Goal: Task Accomplishment & Management: Use online tool/utility

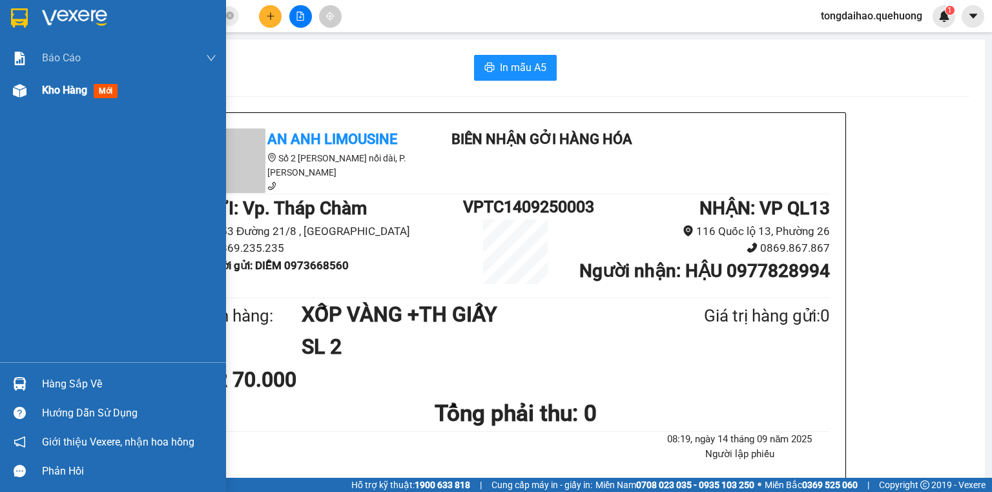
click at [63, 92] on span "Kho hàng" at bounding box center [64, 90] width 45 height 12
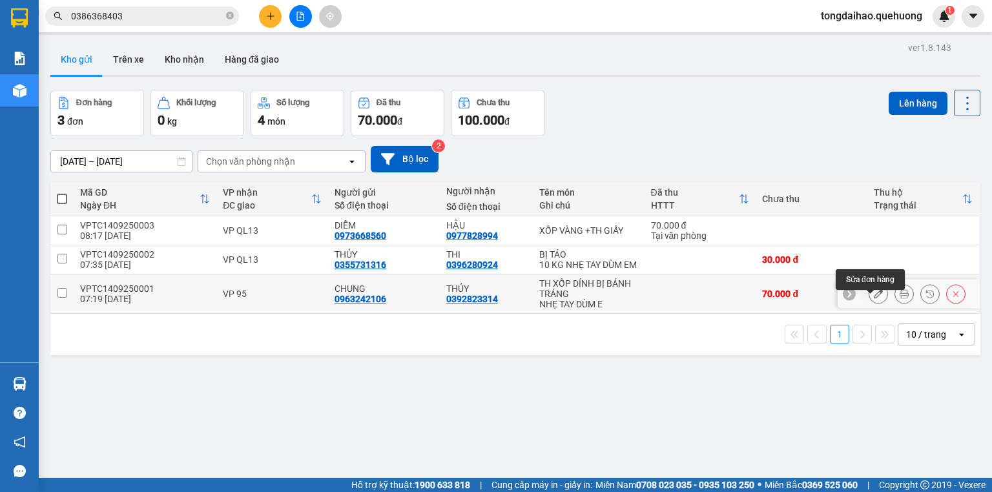
click at [869, 304] on button at bounding box center [878, 294] width 18 height 23
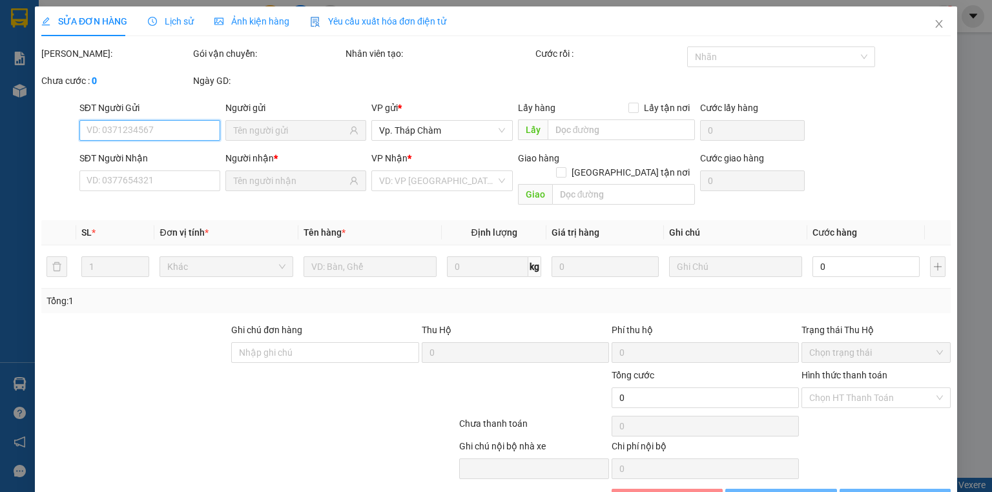
type input "0963242106"
type input "0392823314"
type input "70.000"
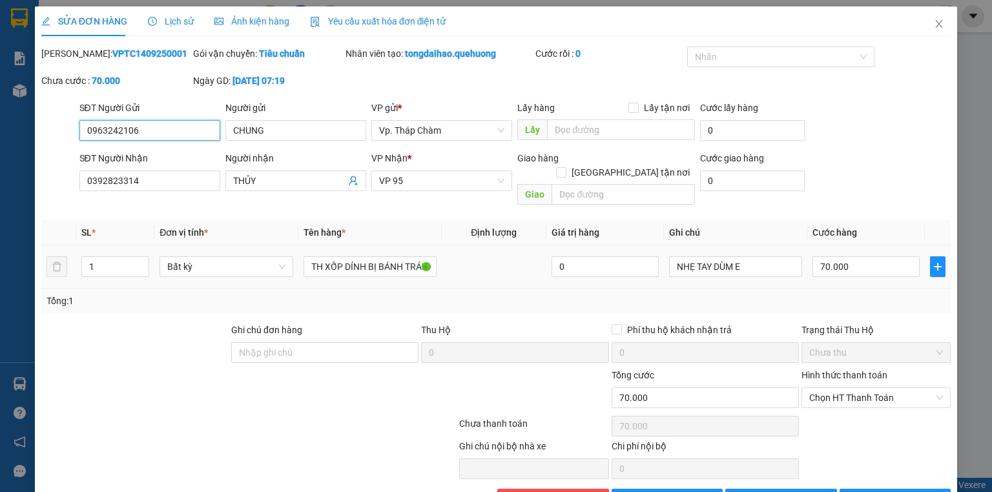
scroll to position [27, 0]
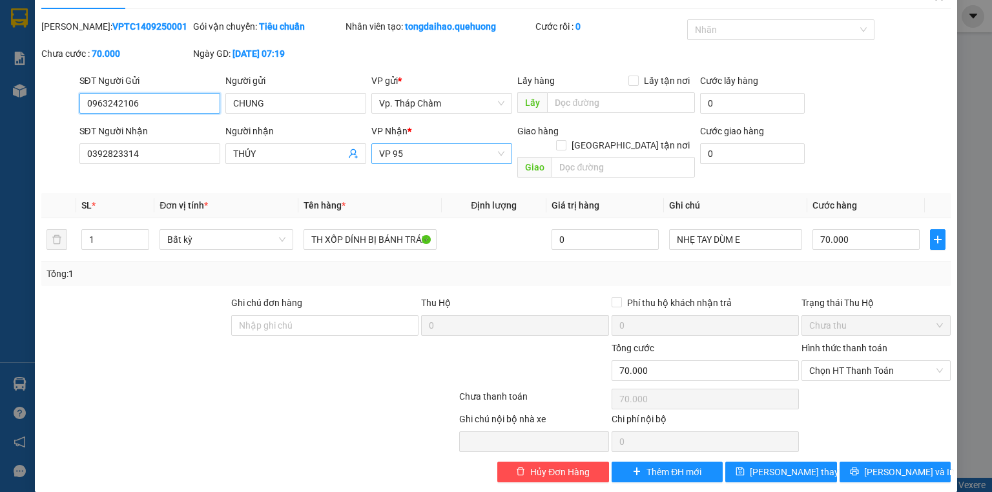
click at [424, 158] on span "VP 95" at bounding box center [441, 153] width 125 height 19
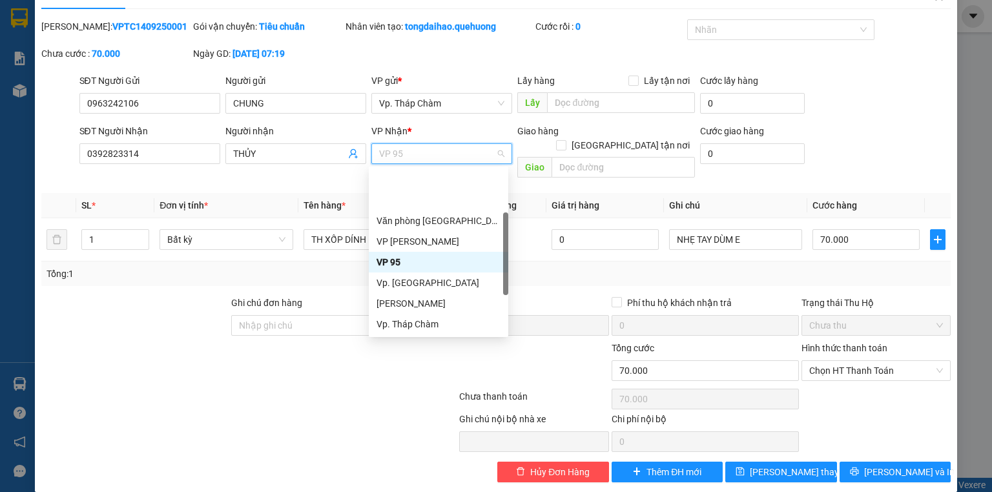
scroll to position [103, 0]
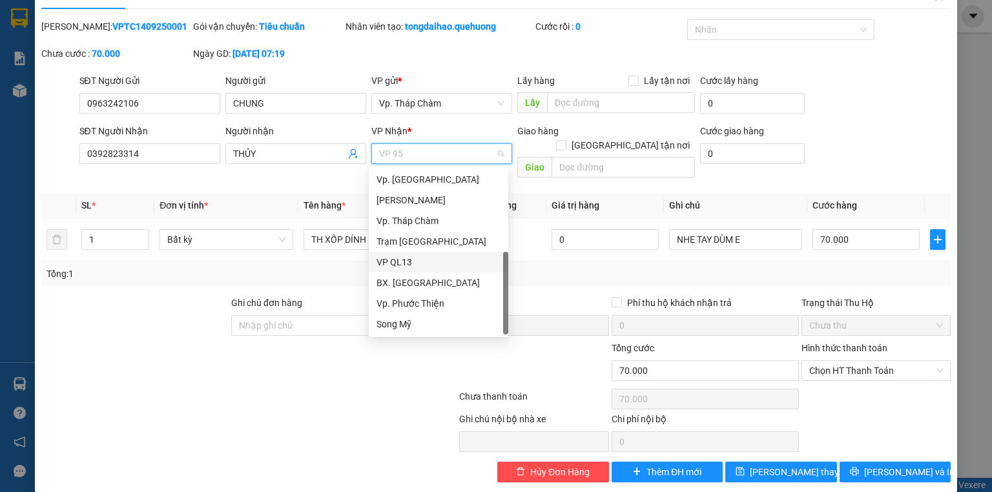
click at [418, 268] on div "VP QL13" at bounding box center [439, 262] width 124 height 14
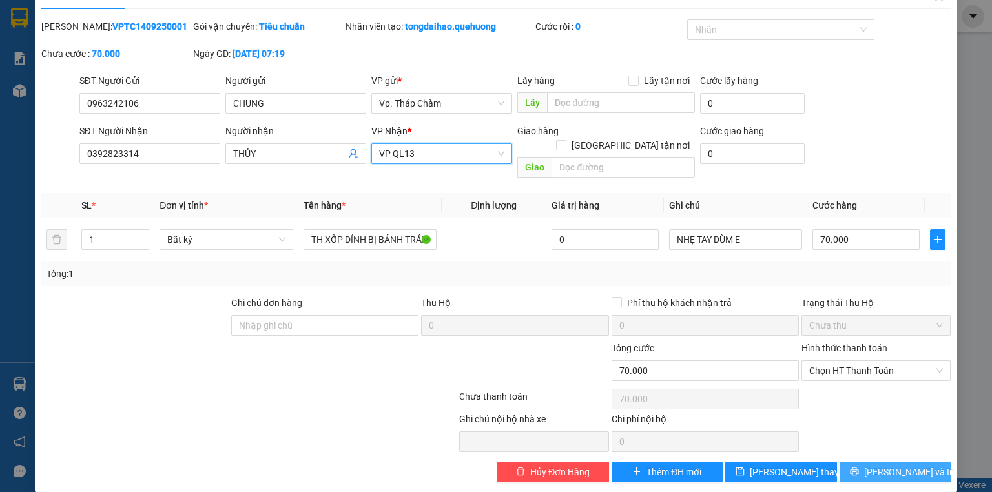
drag, startPoint x: 855, startPoint y: 461, endPoint x: 855, endPoint y: 450, distance: 11.0
click at [855, 462] on button "[PERSON_NAME] và In" at bounding box center [896, 472] width 112 height 21
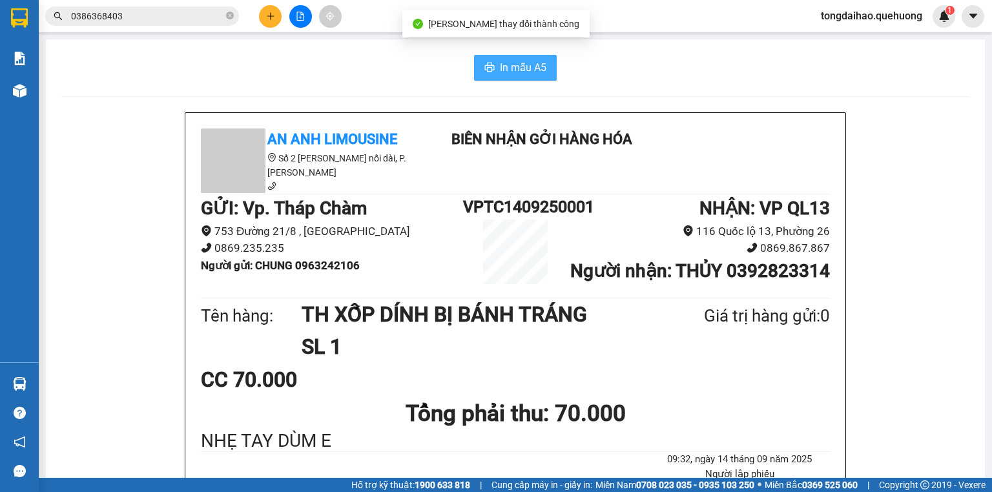
drag, startPoint x: 501, startPoint y: 80, endPoint x: 504, endPoint y: 73, distance: 7.8
click at [505, 72] on span "In mẫu A5" at bounding box center [523, 67] width 46 height 16
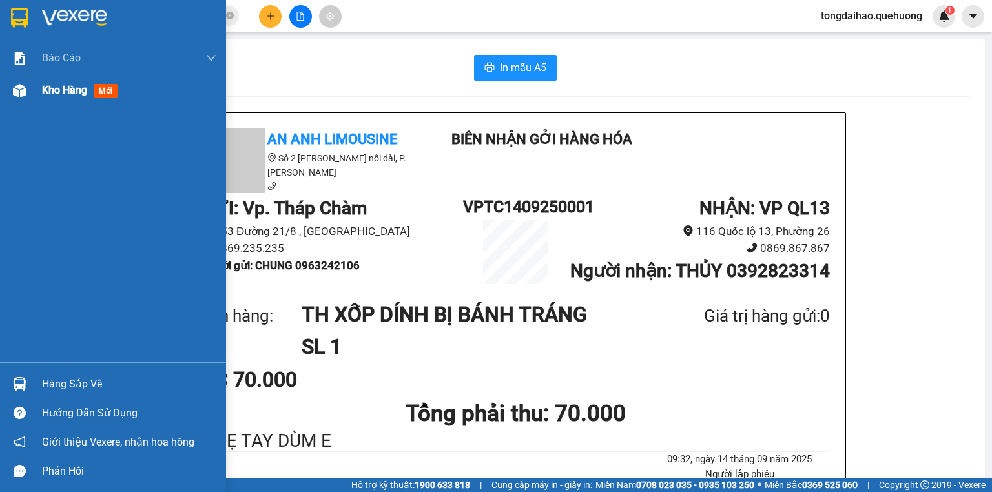
click at [44, 90] on span "Kho hàng" at bounding box center [64, 90] width 45 height 12
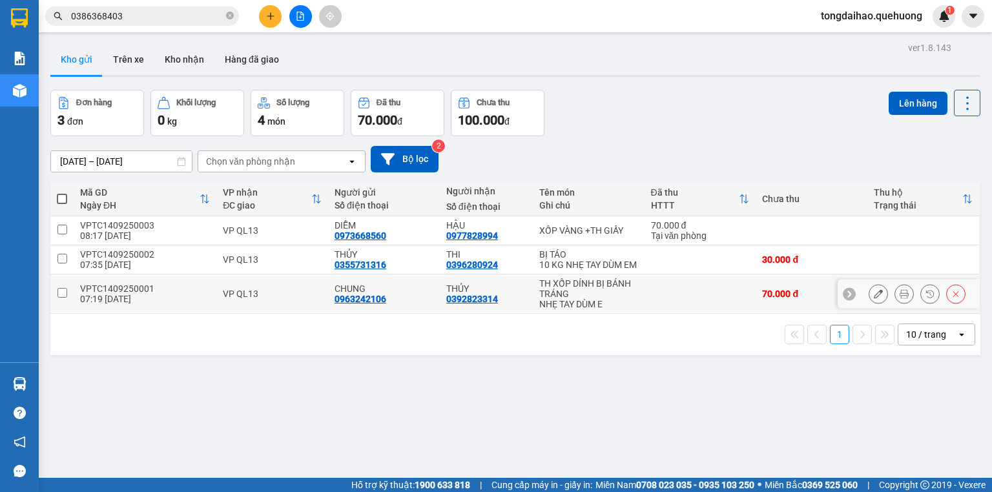
scroll to position [52, 0]
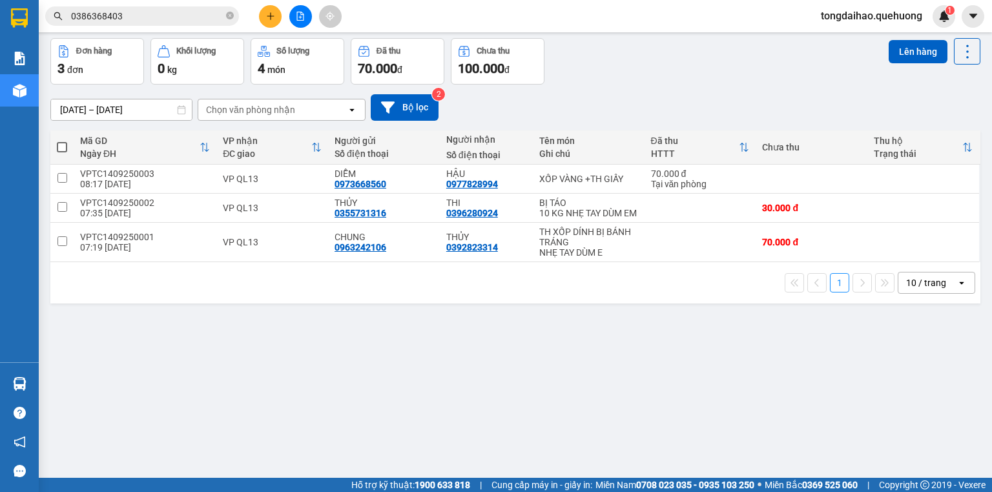
click at [60, 147] on span at bounding box center [62, 147] width 10 height 10
click at [62, 141] on input "checkbox" at bounding box center [62, 141] width 0 height 0
checkbox input "true"
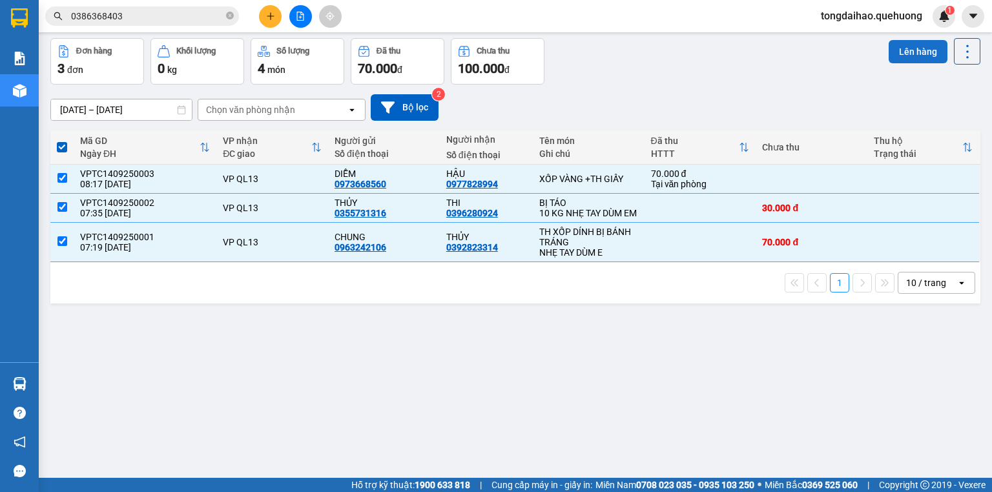
click at [907, 56] on button "Lên hàng" at bounding box center [918, 51] width 59 height 23
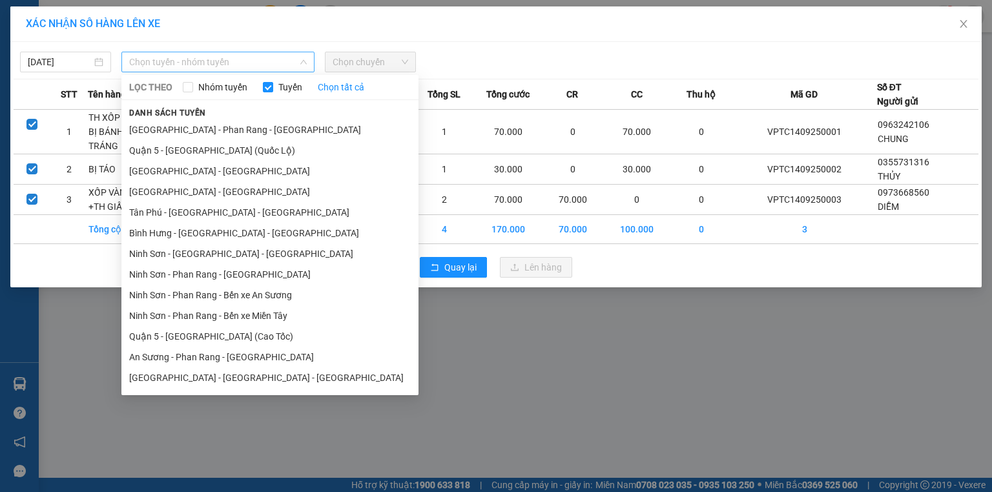
click at [188, 54] on span "Chọn tuyến - nhóm tuyến" at bounding box center [218, 61] width 178 height 19
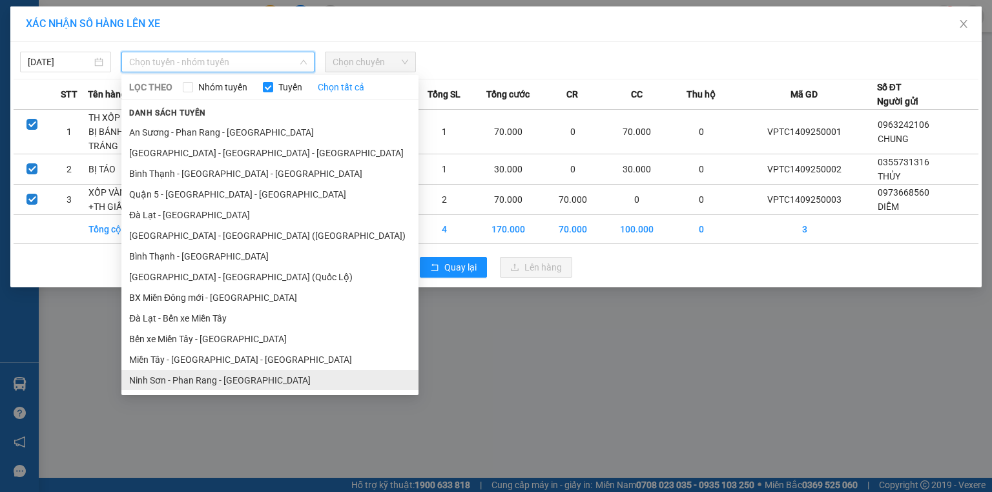
click at [189, 387] on li "Ninh Sơn - Phan Rang - [GEOGRAPHIC_DATA]" at bounding box center [269, 380] width 297 height 21
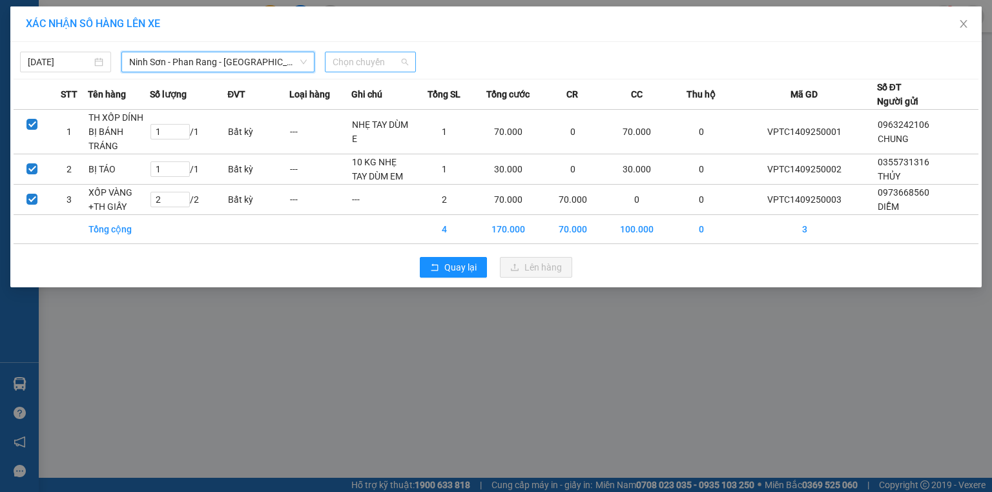
click at [342, 62] on span "Chọn chuyến" at bounding box center [371, 61] width 76 height 19
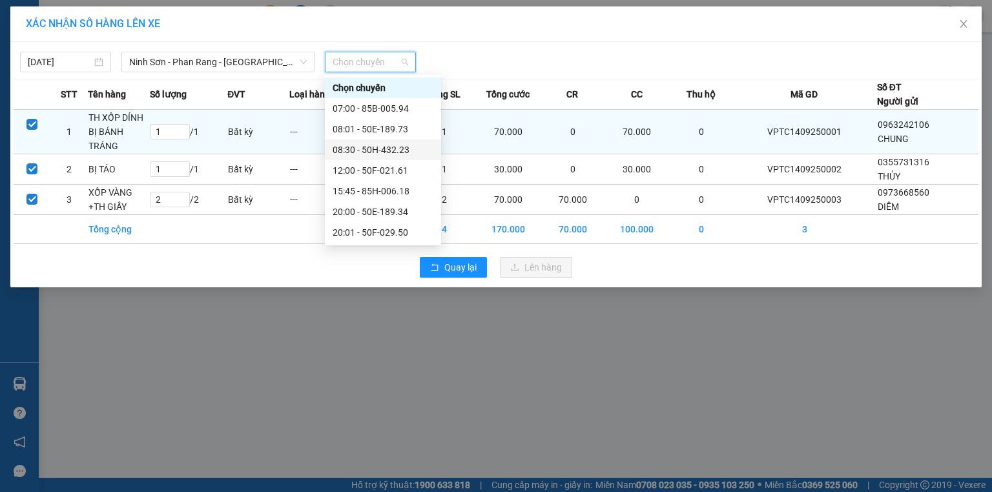
click at [406, 154] on div "08:30 - 50H-432.23" at bounding box center [383, 150] width 101 height 14
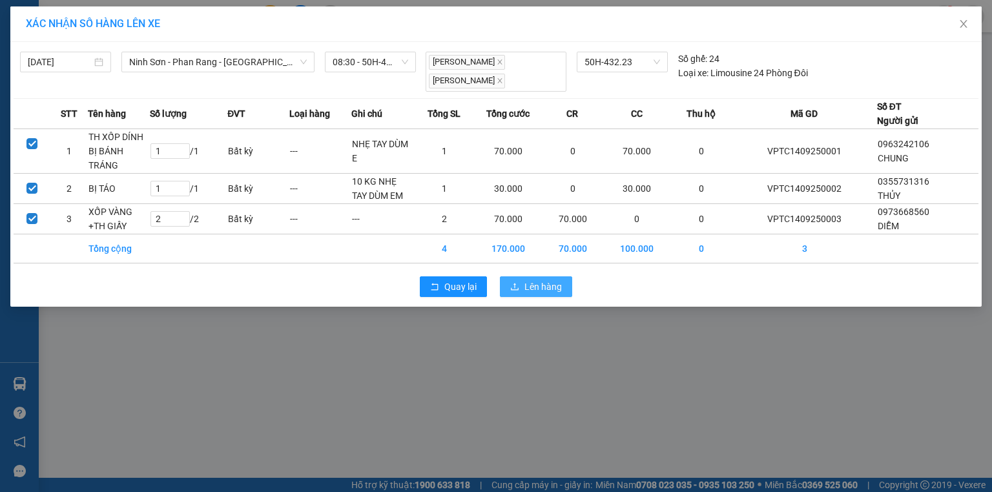
click at [530, 287] on span "Lên hàng" at bounding box center [542, 287] width 37 height 14
